Goal: Task Accomplishment & Management: Manage account settings

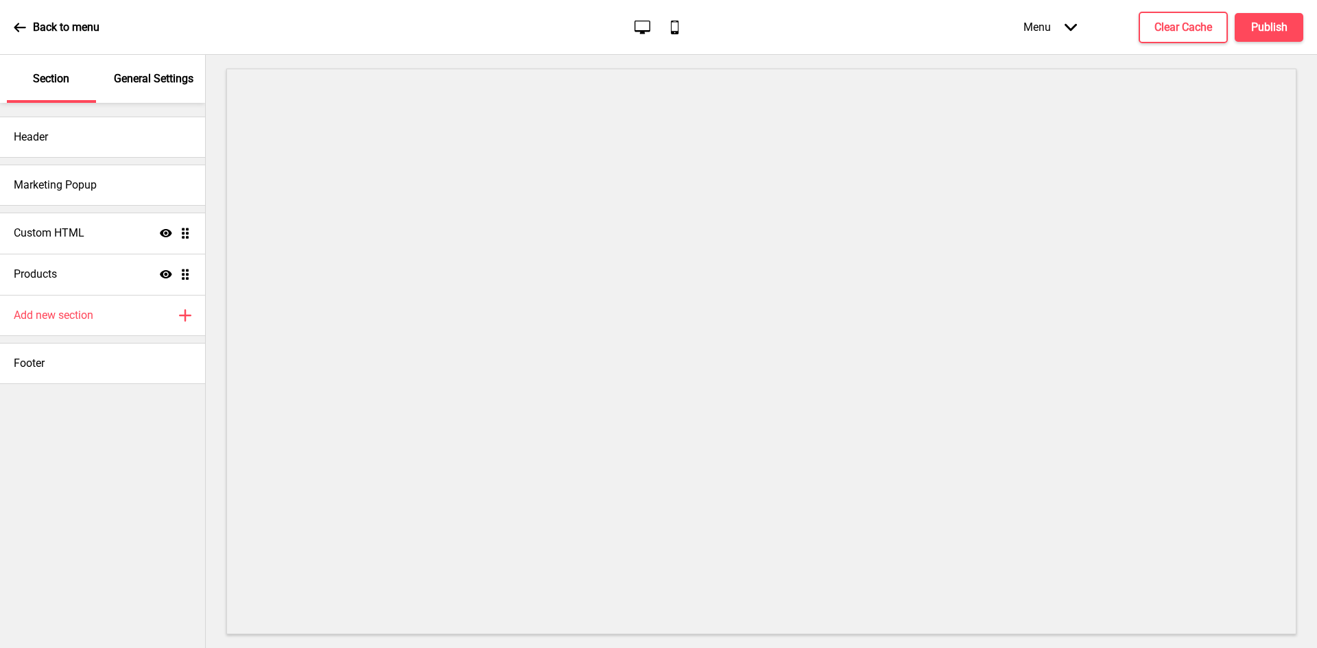
click at [1064, 25] on div "Menu Arrow down" at bounding box center [1050, 27] width 81 height 40
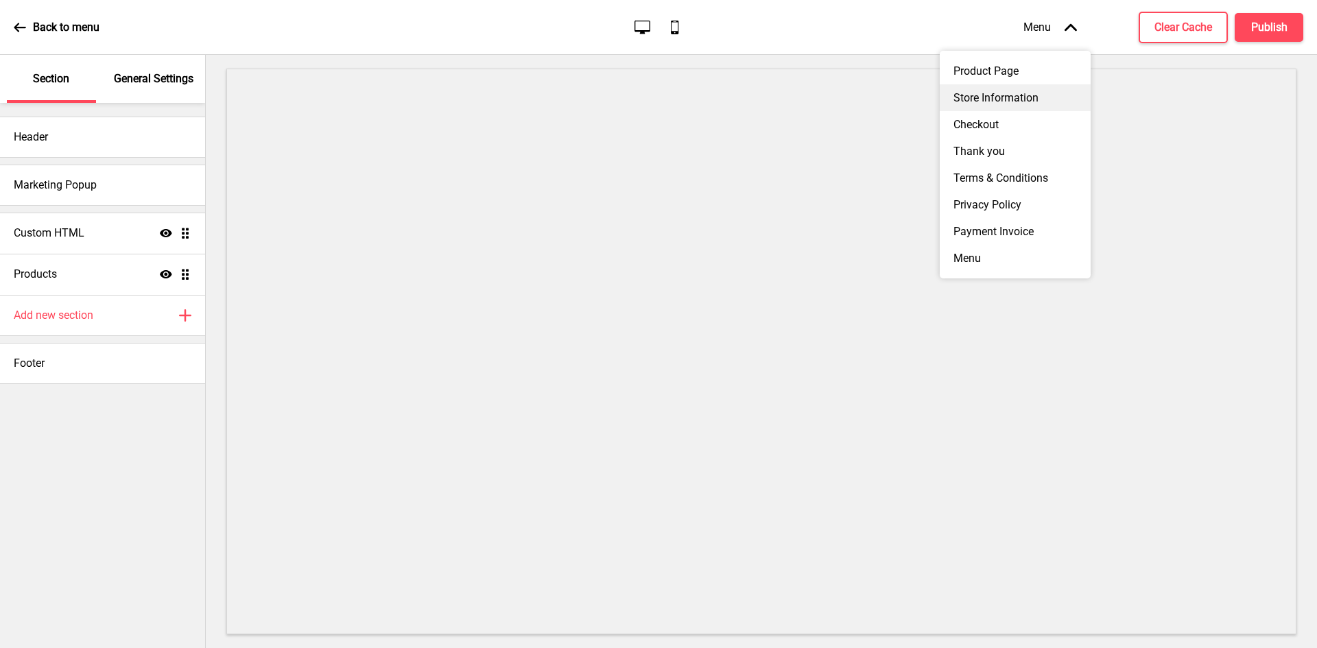
click at [1021, 93] on div "Store Information" at bounding box center [1015, 97] width 151 height 27
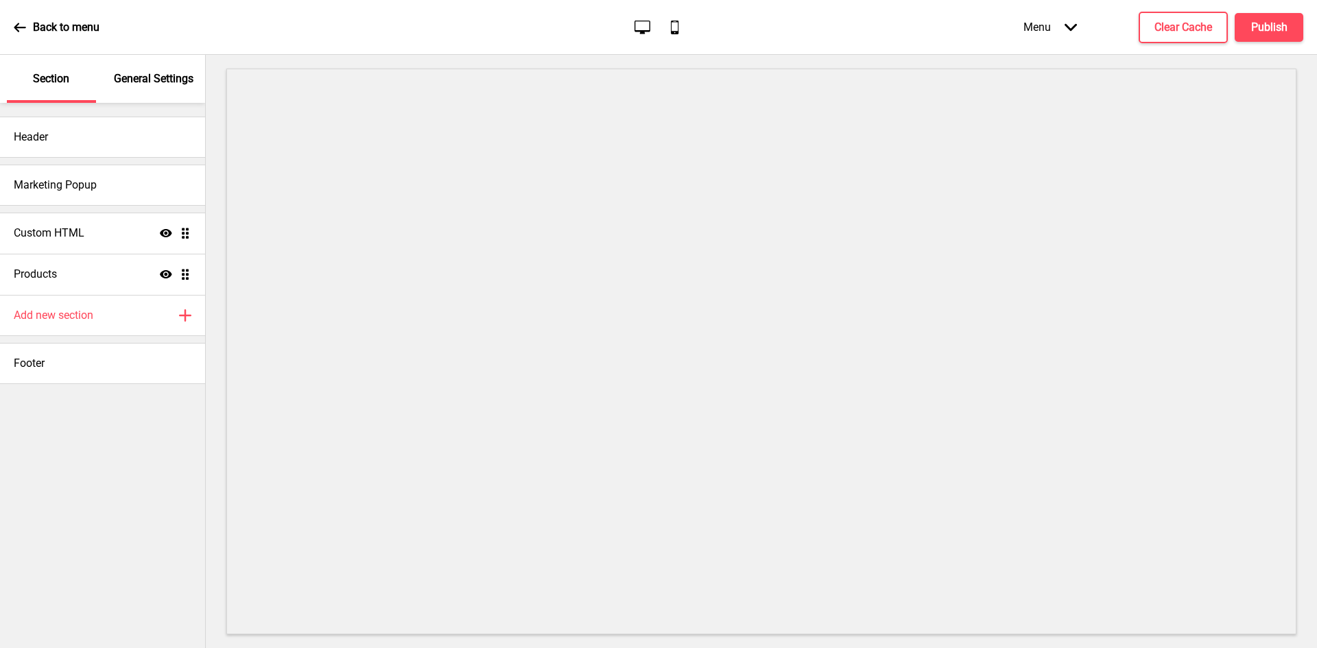
click at [1062, 26] on div "Menu Arrow down" at bounding box center [1050, 27] width 81 height 40
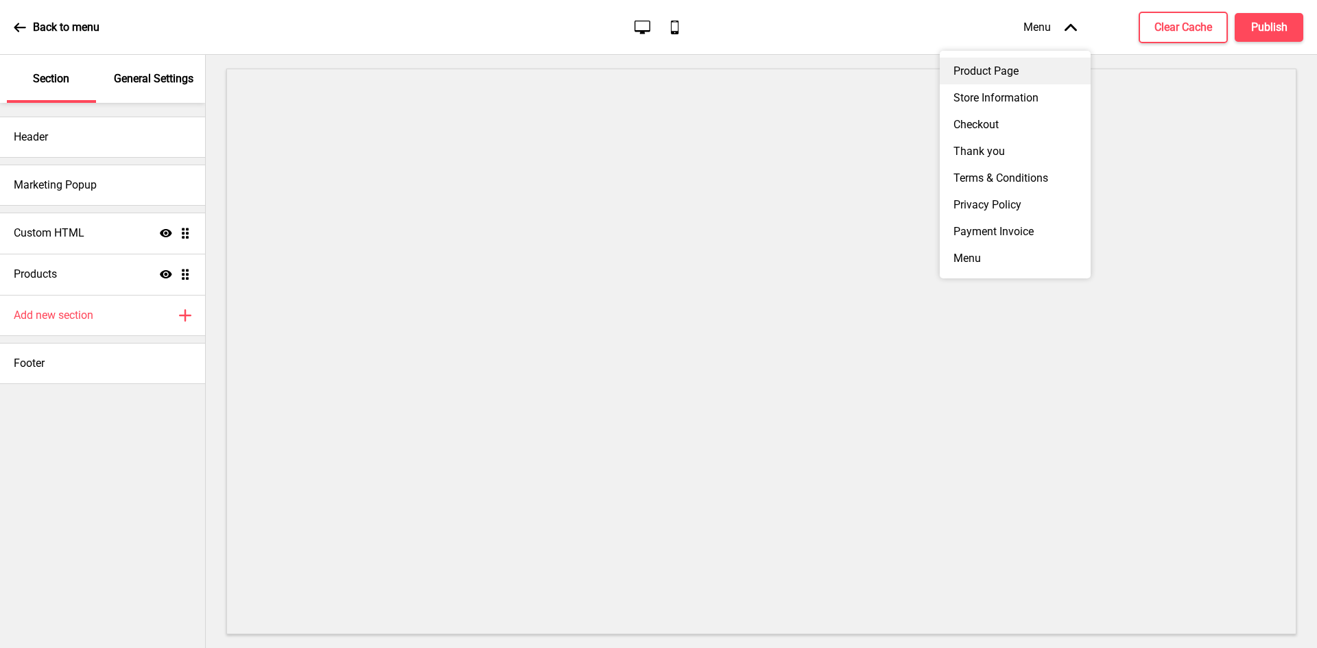
click at [1024, 68] on div "Product Page" at bounding box center [1015, 71] width 151 height 27
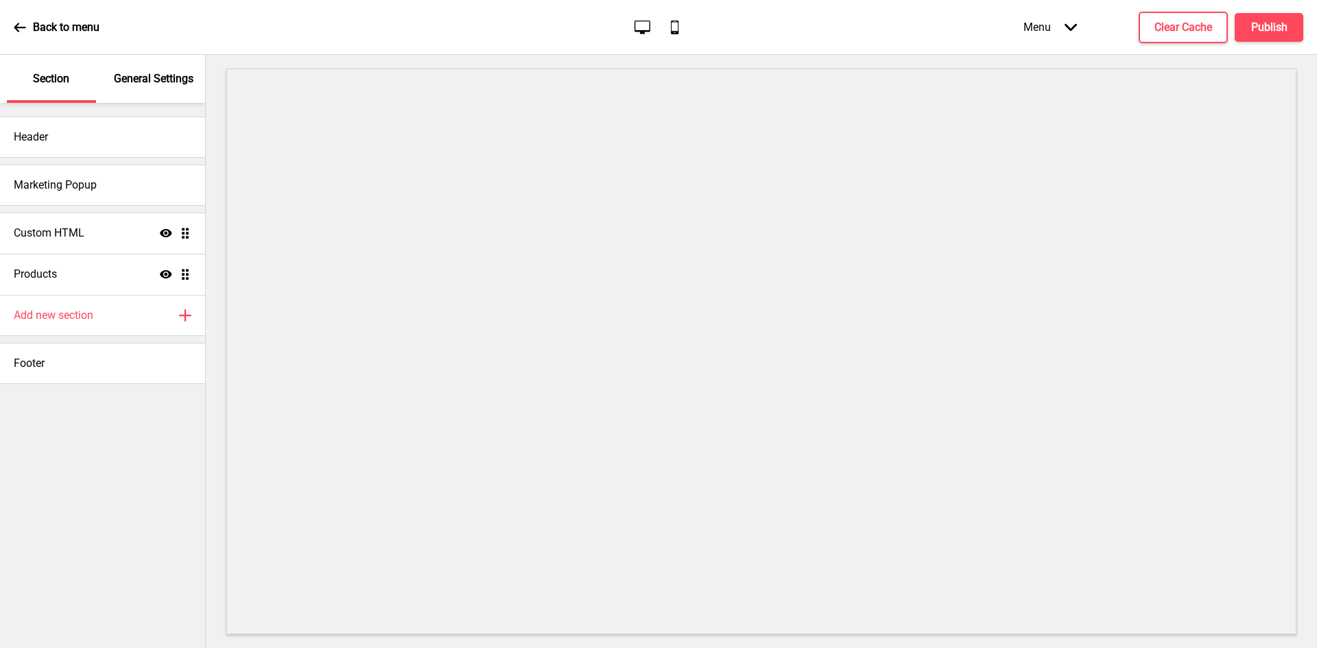
click at [161, 78] on p "General Settings" at bounding box center [154, 78] width 80 height 15
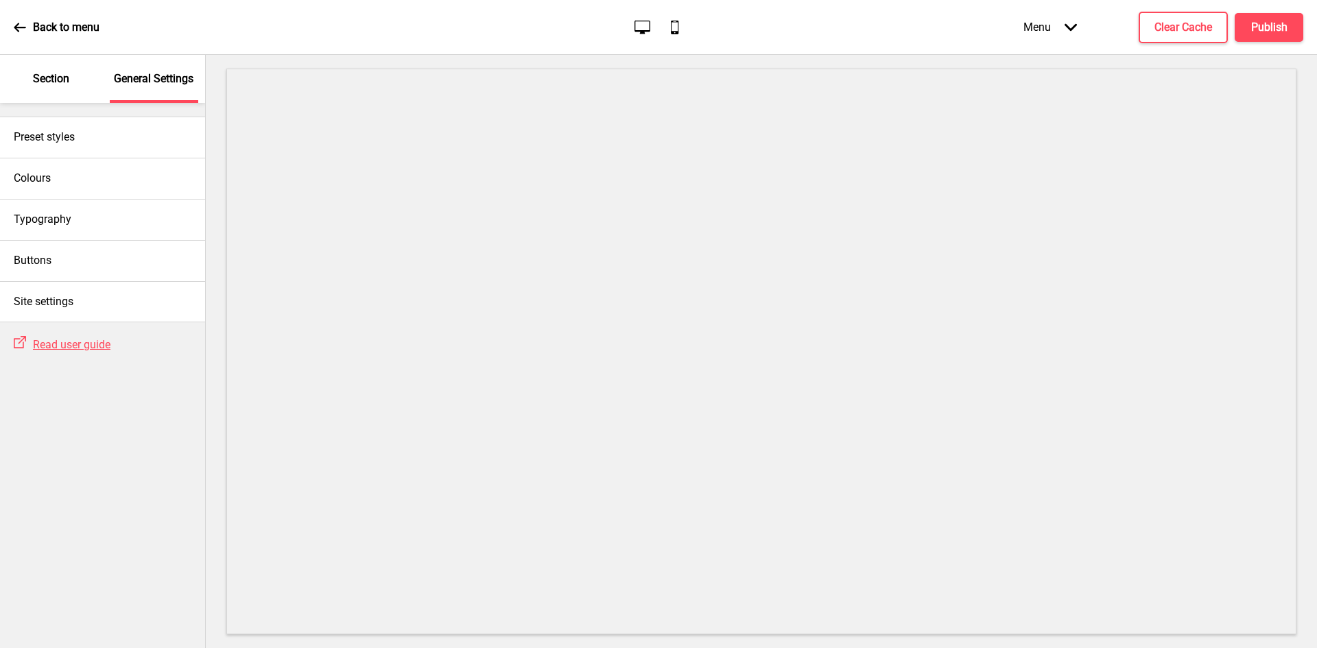
click at [60, 85] on p "Section" at bounding box center [51, 78] width 36 height 15
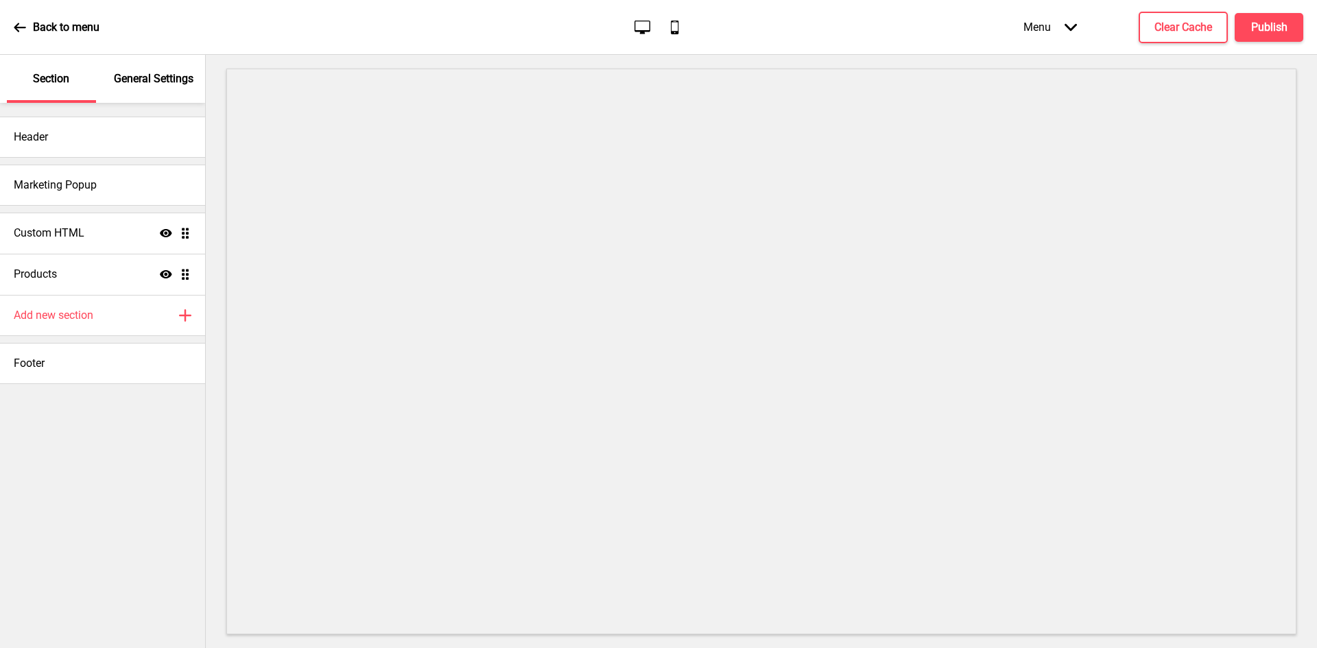
click at [143, 80] on p "General Settings" at bounding box center [154, 78] width 80 height 15
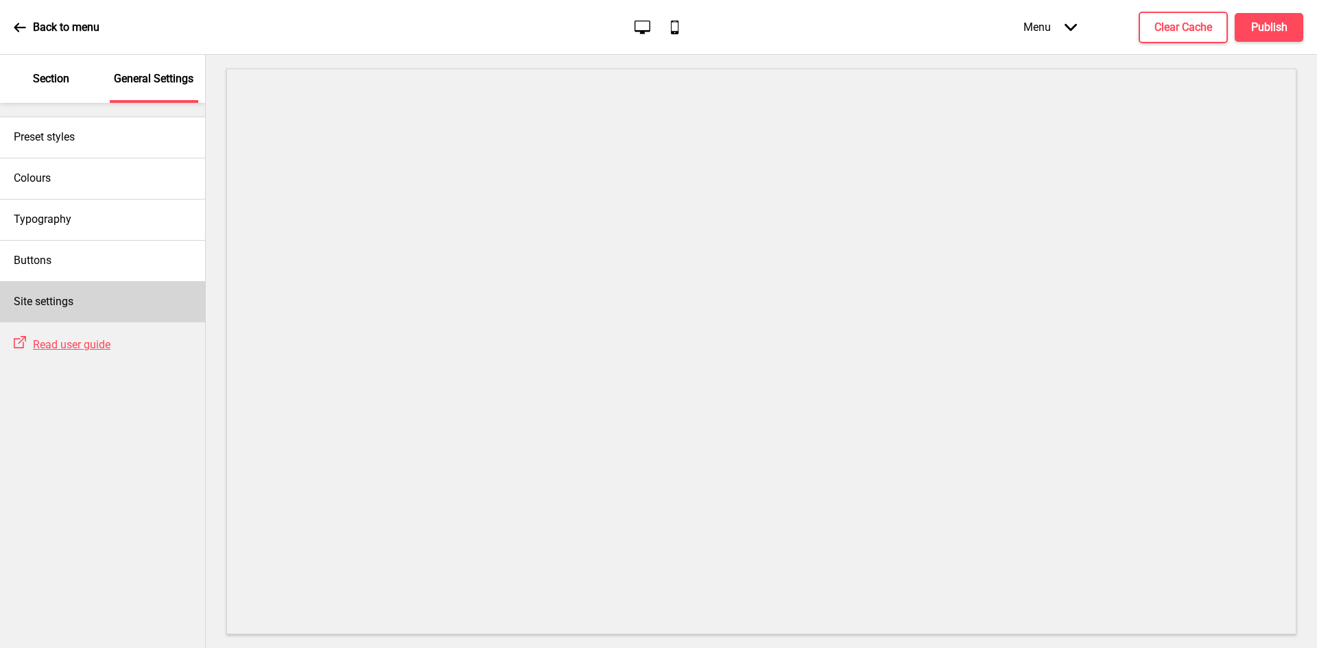
click at [53, 303] on h4 "Site settings" at bounding box center [44, 301] width 60 height 15
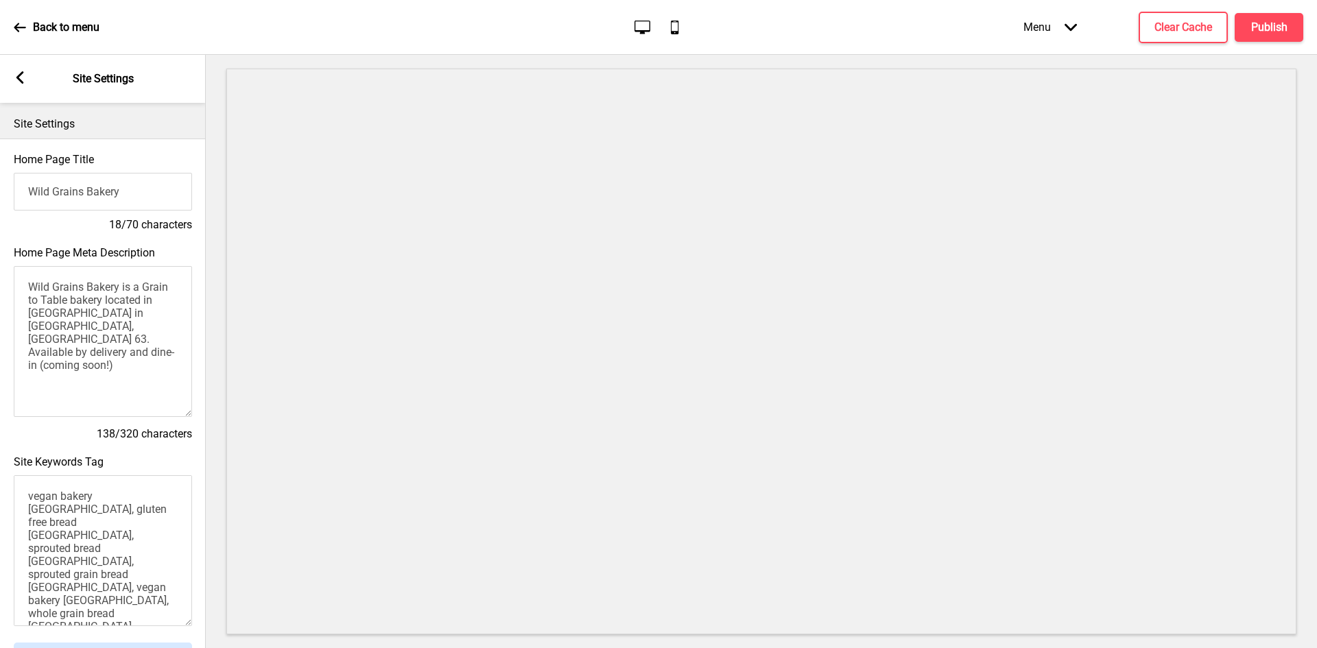
click at [12, 27] on div "Back to menu Desktop Mobile Menu Arrow down Product Page Store Information Chec…" at bounding box center [658, 27] width 1317 height 55
click at [21, 27] on icon at bounding box center [20, 27] width 12 height 9
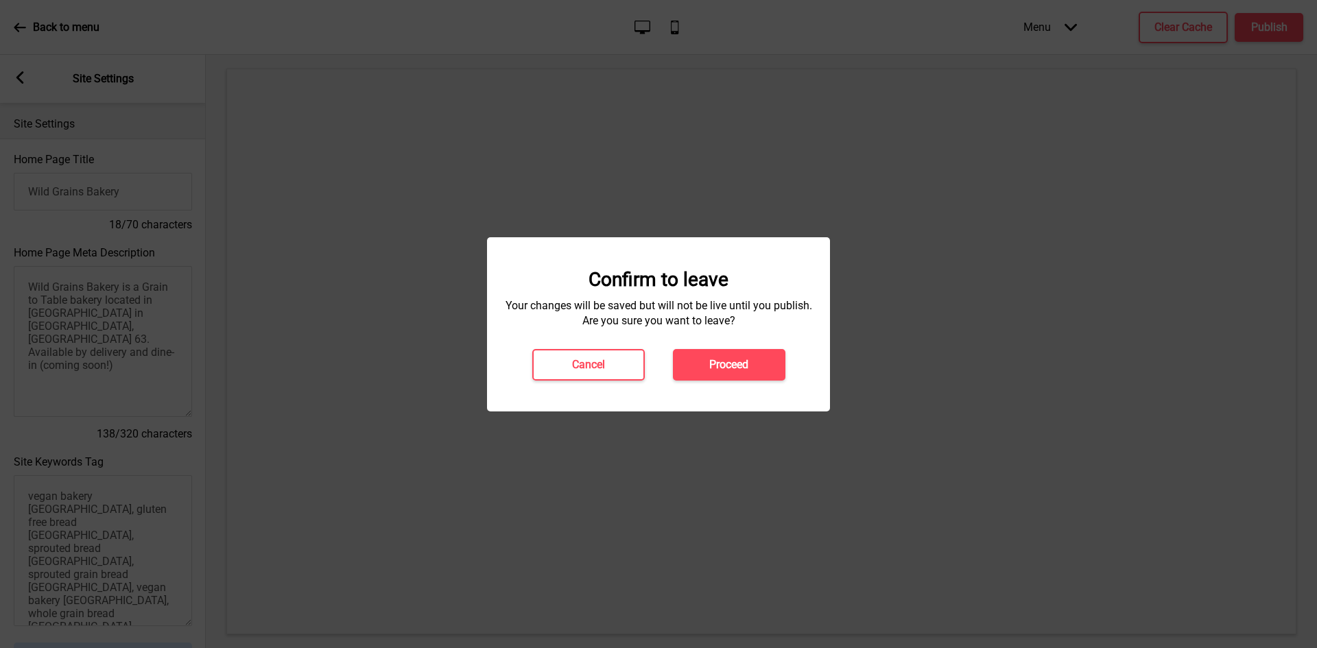
drag, startPoint x: 726, startPoint y: 362, endPoint x: 751, endPoint y: 393, distance: 39.1
click at [729, 364] on h4 "Proceed" at bounding box center [728, 364] width 39 height 15
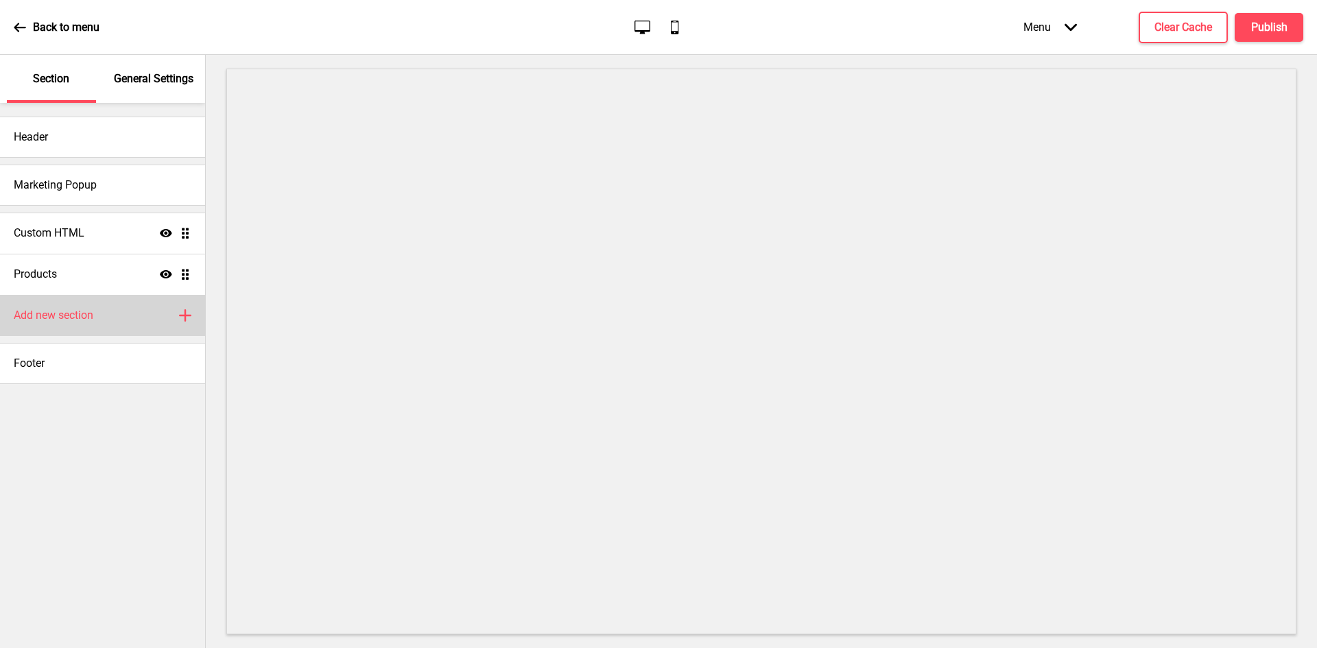
drag, startPoint x: 62, startPoint y: 445, endPoint x: 142, endPoint y: 306, distance: 160.1
click at [72, 412] on div "Header Marketing Popup Custom HTML Show Drag Products Show Drag Add new section…" at bounding box center [102, 375] width 205 height 545
